Goal: Check status

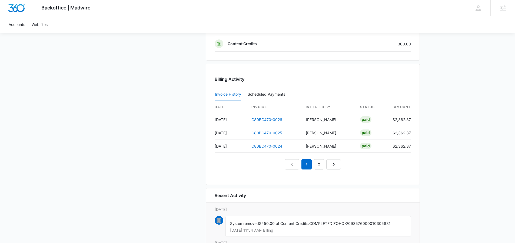
scroll to position [541, 0]
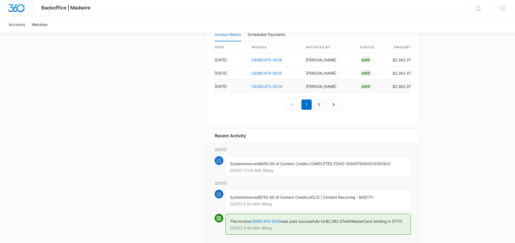
click at [263, 87] on link "C80BC470-0024" at bounding box center [266, 86] width 31 height 5
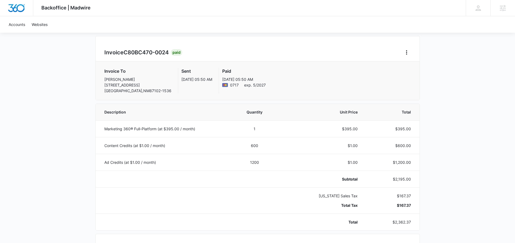
scroll to position [42, 0]
